Goal: Book appointment/travel/reservation

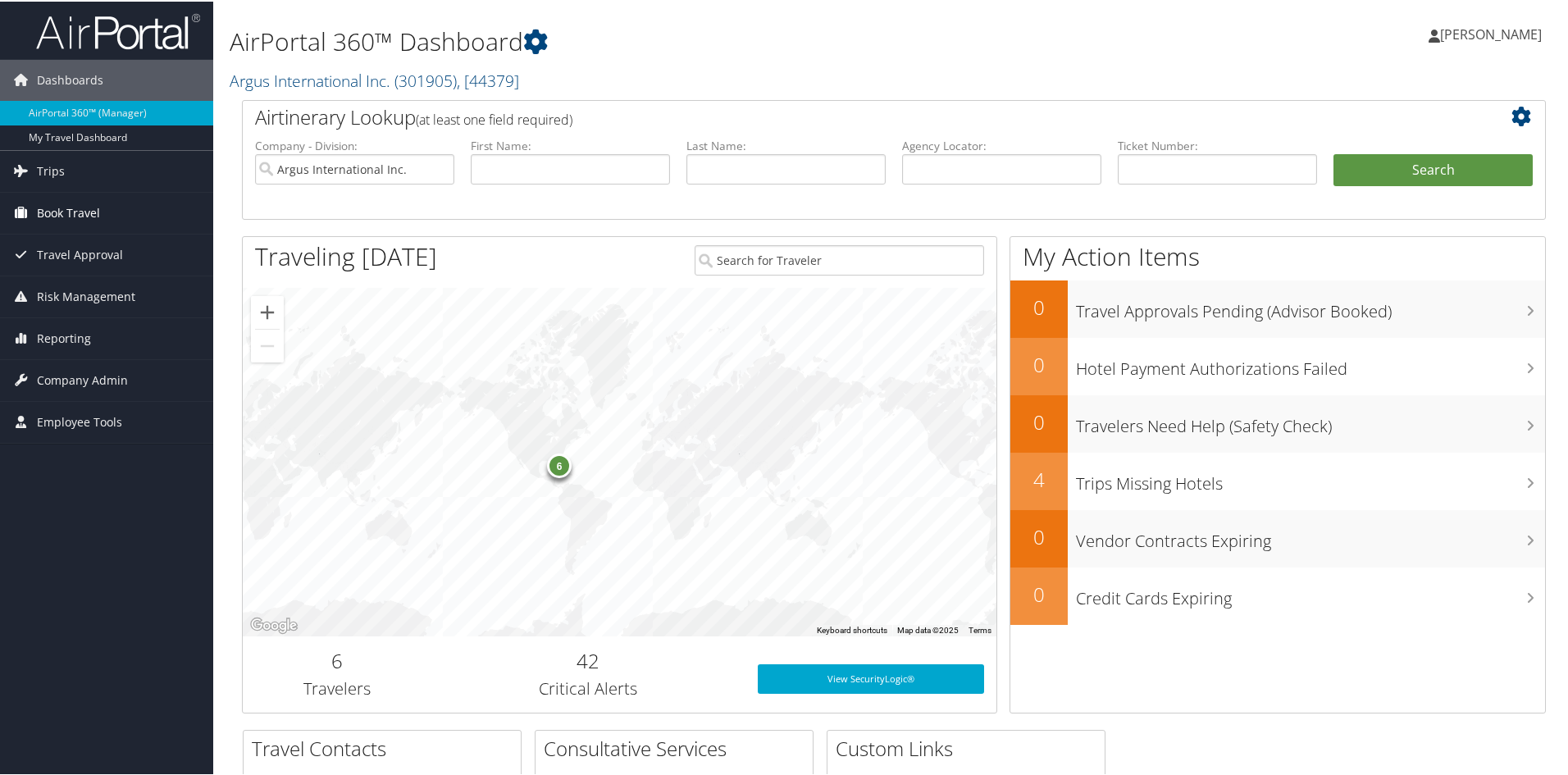
click at [73, 209] on span "Book Travel" at bounding box center [68, 211] width 63 height 41
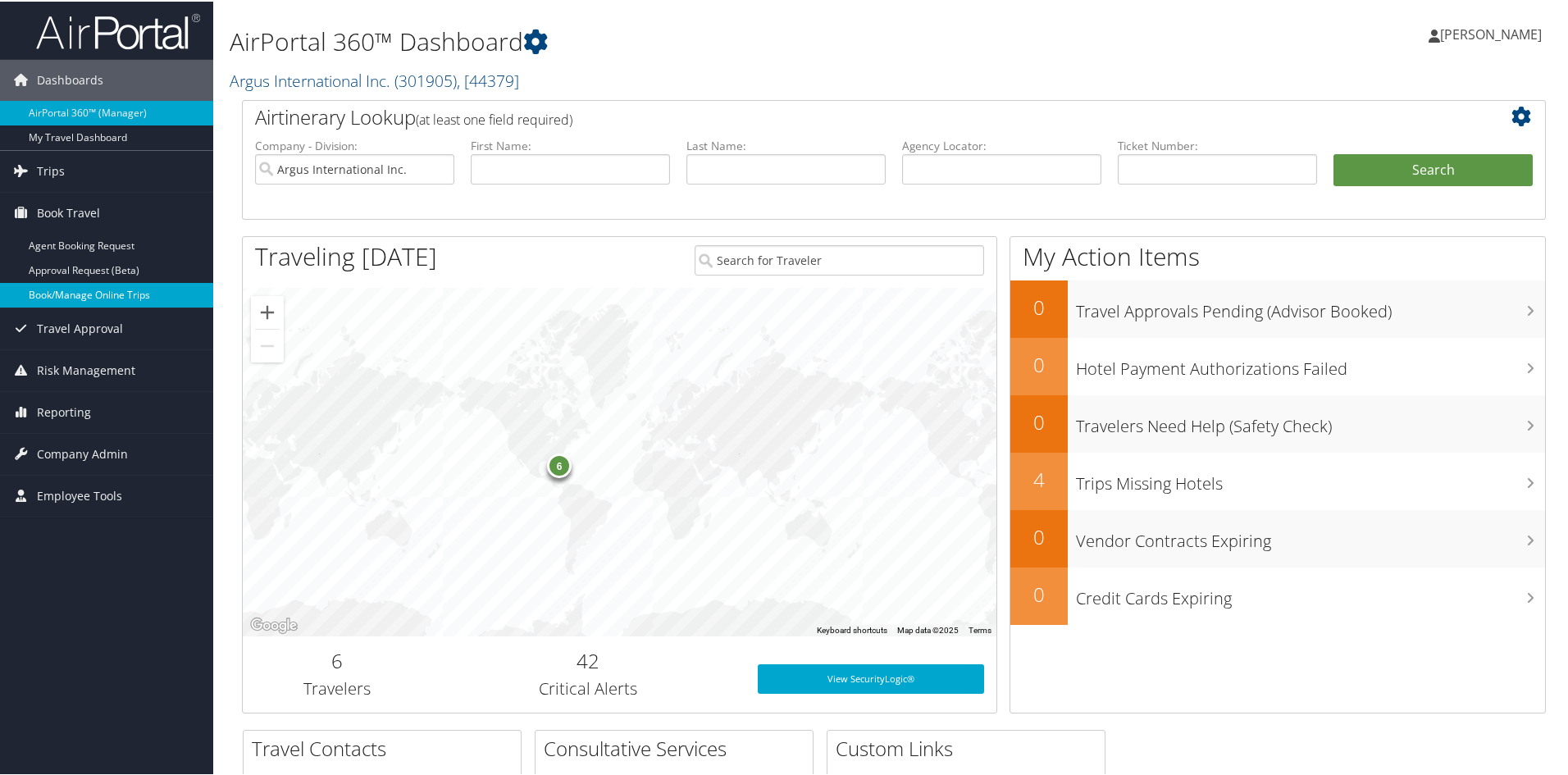
click at [75, 296] on link "Book/Manage Online Trips" at bounding box center [106, 293] width 213 height 25
click at [66, 291] on link "Book/Manage Online Trips" at bounding box center [106, 293] width 213 height 25
click at [73, 289] on link "Book/Manage Online Trips" at bounding box center [106, 293] width 213 height 25
click at [65, 299] on link "Book/Manage Online Trips" at bounding box center [106, 293] width 213 height 25
